Goal: Transaction & Acquisition: Subscribe to service/newsletter

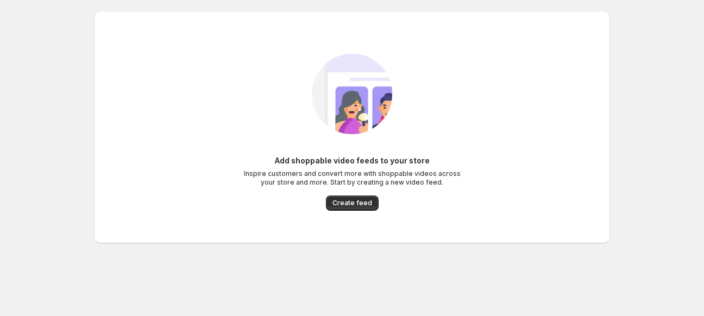
click at [343, 207] on span "Create feed" at bounding box center [352, 203] width 40 height 9
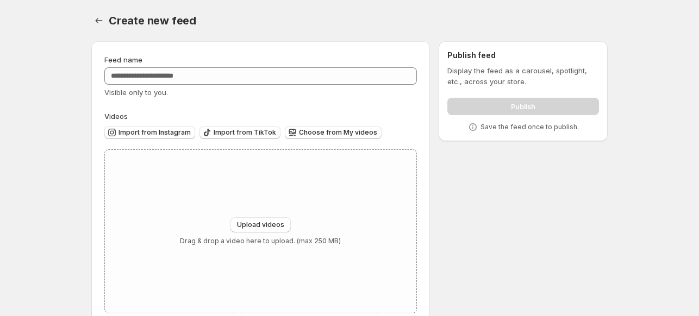
click at [343, 207] on div "Upload videos Drag & drop a video here to upload. (max 250 MB)" at bounding box center [260, 231] width 311 height 163
type input "**********"
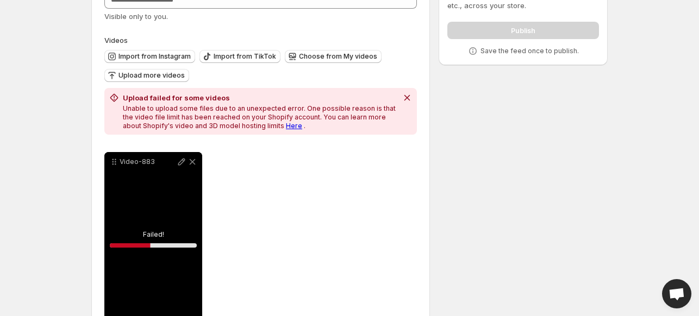
scroll to position [77, 0]
click at [409, 96] on icon "Dismiss notification" at bounding box center [406, 97] width 11 height 11
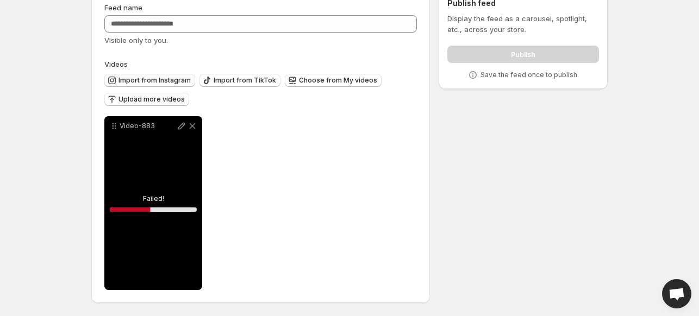
click at [139, 84] on span "Import from Instagram" at bounding box center [154, 80] width 72 height 9
click at [160, 232] on div "Video-883" at bounding box center [153, 203] width 98 height 174
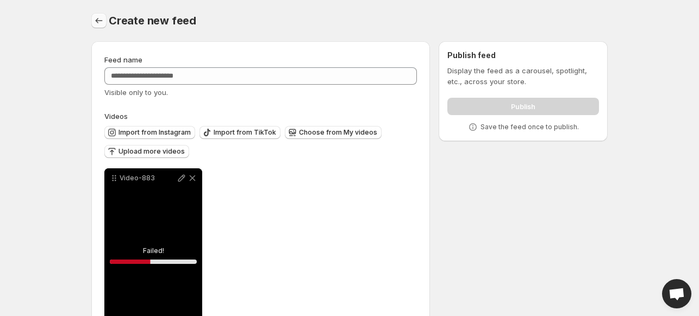
click at [96, 16] on icon "Settings" at bounding box center [98, 20] width 11 height 11
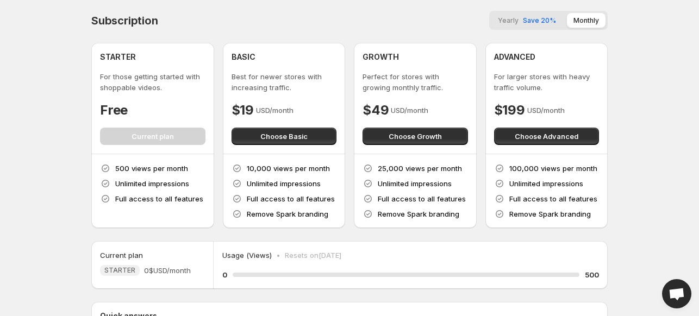
click at [251, 113] on h4 "$19" at bounding box center [242, 110] width 22 height 17
click at [255, 131] on button "Choose Basic" at bounding box center [283, 136] width 105 height 17
